Goal: Task Accomplishment & Management: Use online tool/utility

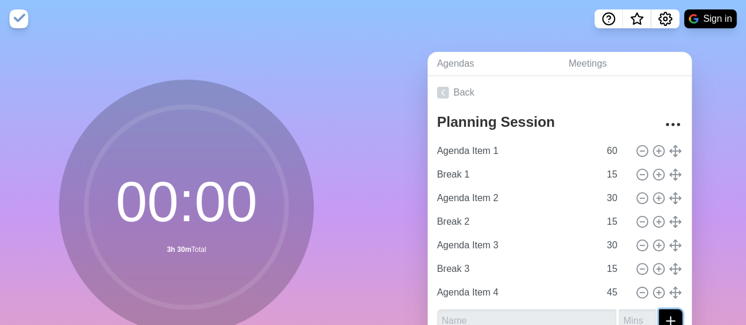
click at [670, 318] on line "submit" at bounding box center [670, 321] width 0 height 8
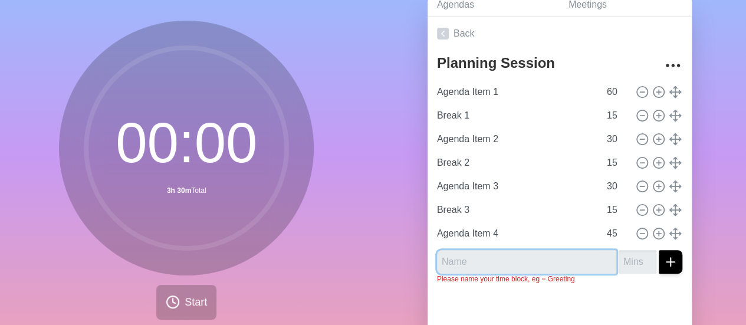
click at [522, 251] on input "text" at bounding box center [526, 262] width 179 height 24
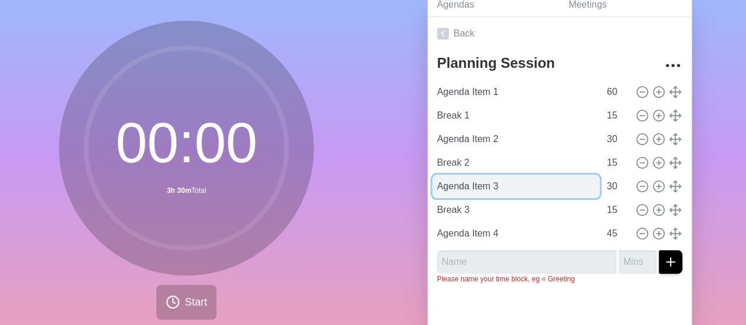
click at [503, 182] on input "Agenda Item 3" at bounding box center [515, 186] width 167 height 24
type input "Agenda Item 3 Intro"
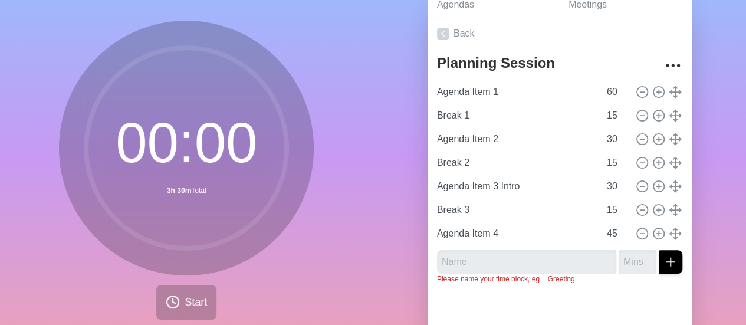
click at [705, 166] on div "Agendas Meetings Back Planning Session Agenda Item 1 60 Break 1 15 Agenda Item …" at bounding box center [559, 174] width 373 height 391
type input "Agenda Item 3 Intro"
type input "30"
type input "Break 2"
type input "15"
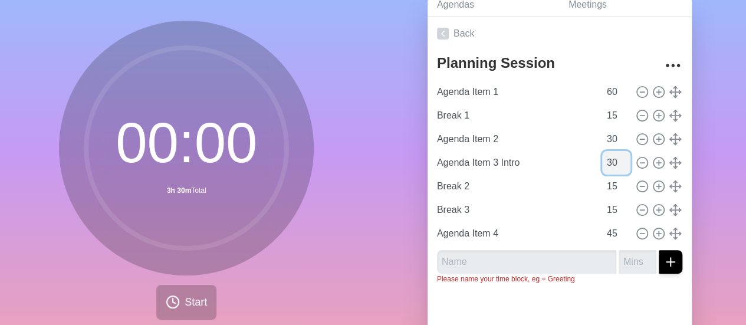
click at [602, 157] on input "30" at bounding box center [616, 163] width 28 height 24
type input "15"
click at [711, 177] on div "Agendas Meetings Back Planning Session Agenda Item 1 60 Break 1 15 Agenda Item …" at bounding box center [559, 174] width 373 height 391
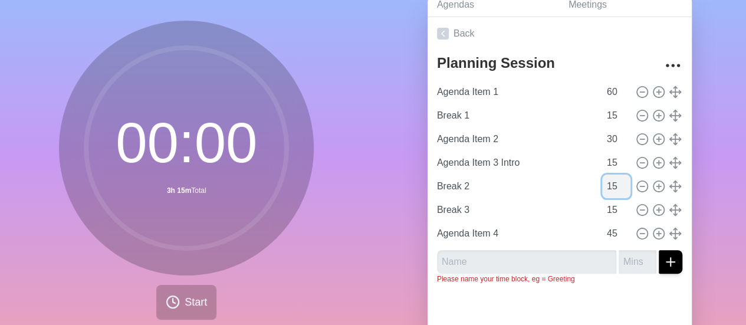
click at [602, 182] on input "15" at bounding box center [616, 186] width 28 height 24
type input "30"
click at [730, 205] on div "Agendas Meetings Back Planning Session Agenda Item 1 60 Break 1 15 Agenda Item …" at bounding box center [559, 174] width 373 height 391
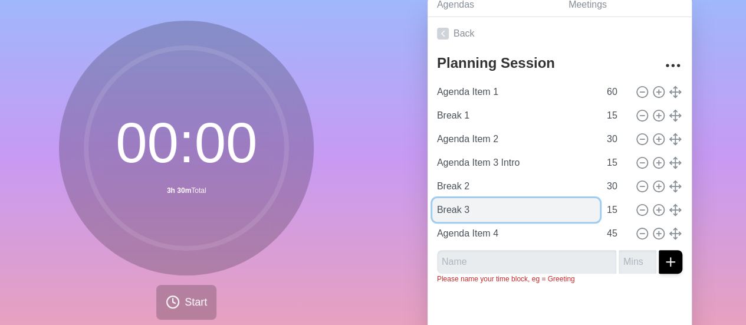
click at [443, 209] on input "Break 3" at bounding box center [515, 210] width 167 height 24
type input "Agenda Item 3"
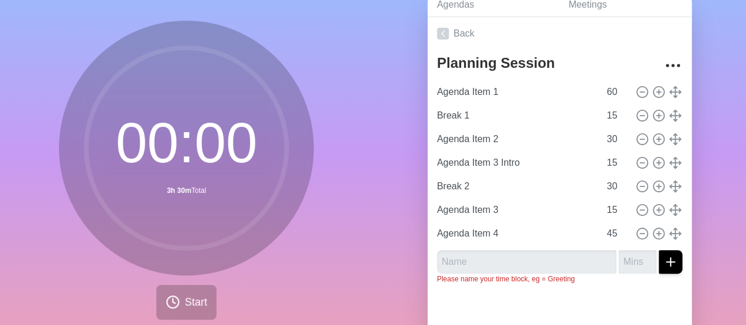
click at [724, 202] on div "Agendas Meetings Back Planning Session Agenda Item 1 60 Break 1 15 Agenda Item …" at bounding box center [559, 174] width 373 height 391
